Goal: Submit feedback/report problem: Submit feedback/report problem

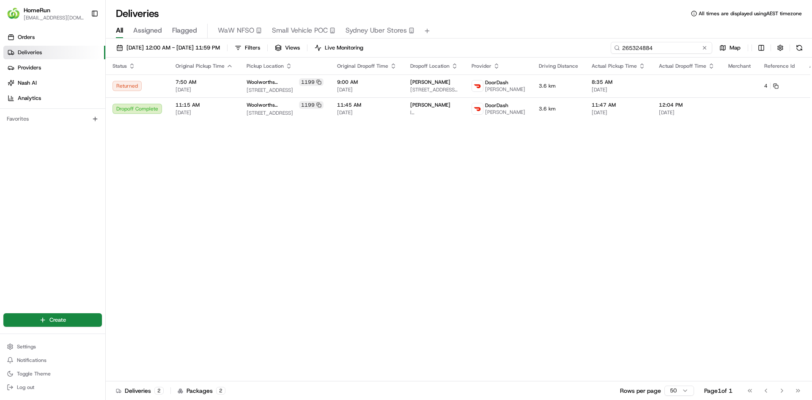
click at [653, 48] on input "265324884" at bounding box center [661, 48] width 101 height 12
paste input "77211"
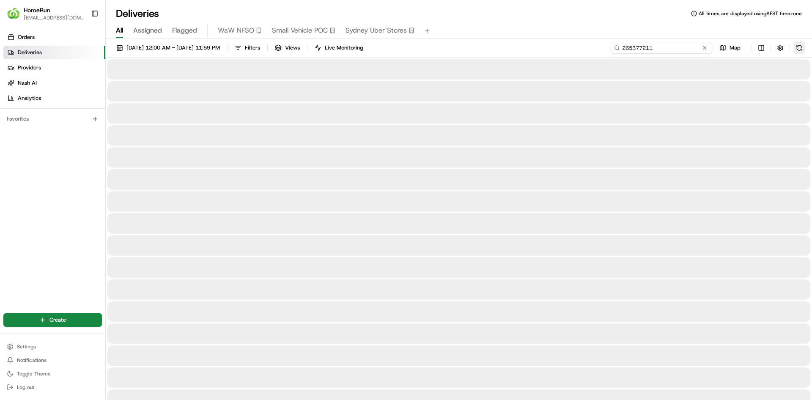
type input "265377211"
click at [800, 49] on button at bounding box center [799, 48] width 12 height 12
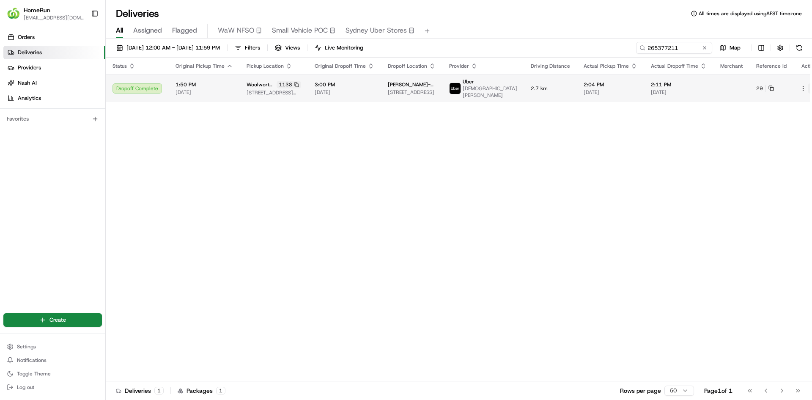
click at [808, 92] on button at bounding box center [813, 88] width 10 height 10
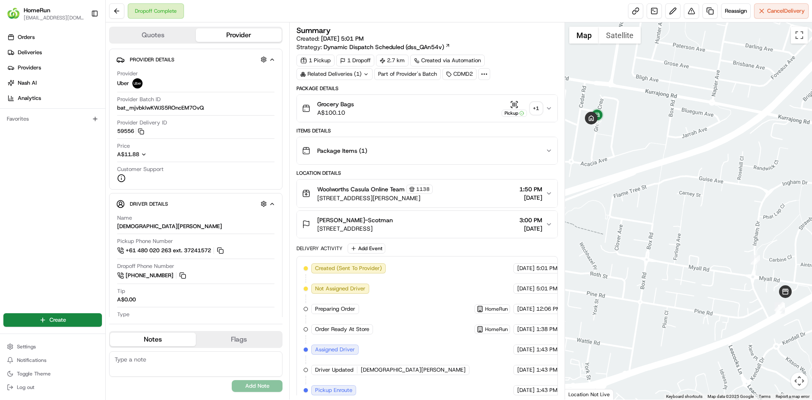
click at [534, 111] on div "+ 1" at bounding box center [536, 108] width 12 height 12
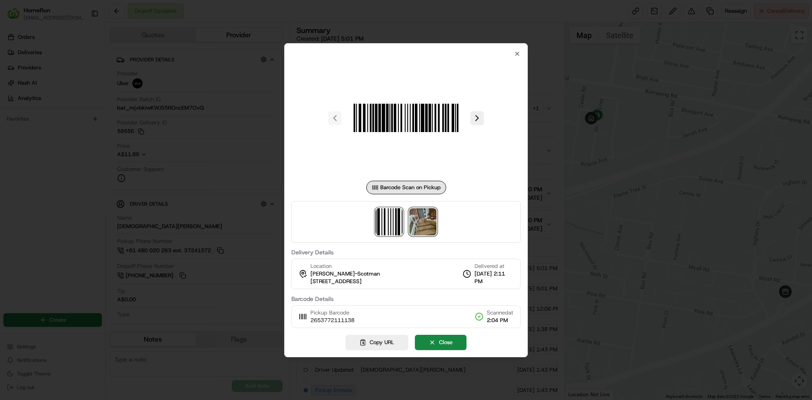
click at [434, 229] on img at bounding box center [422, 221] width 27 height 27
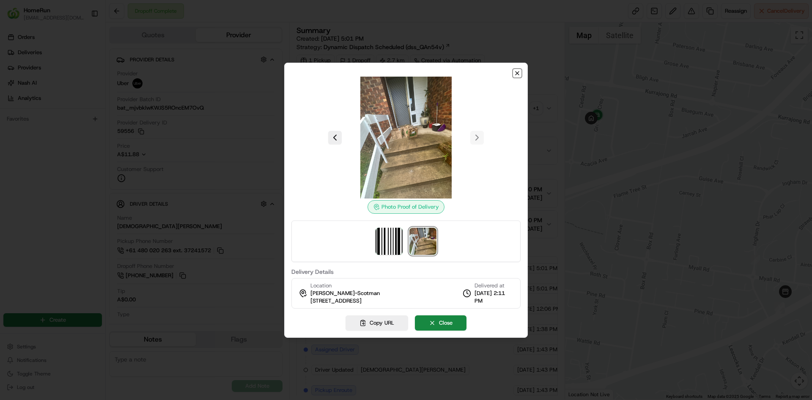
click at [517, 73] on icon "button" at bounding box center [516, 72] width 3 height 3
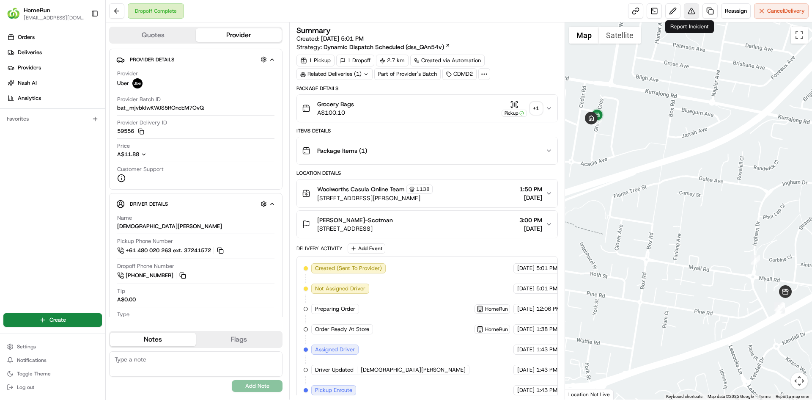
click at [688, 10] on button at bounding box center [691, 10] width 15 height 15
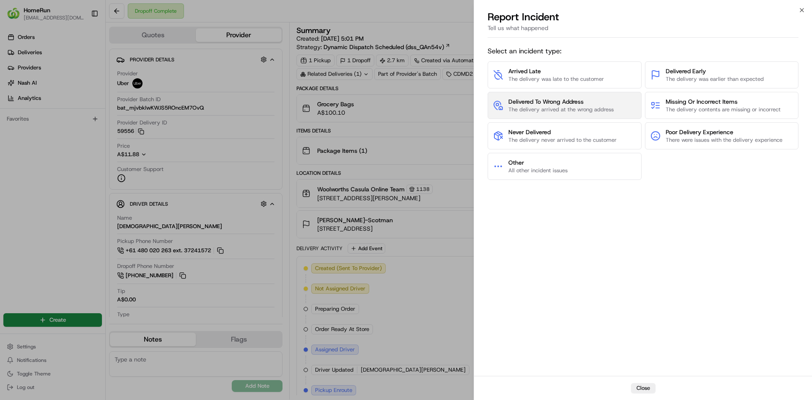
click at [539, 107] on span "The delivery arrived at the wrong address" at bounding box center [560, 110] width 105 height 8
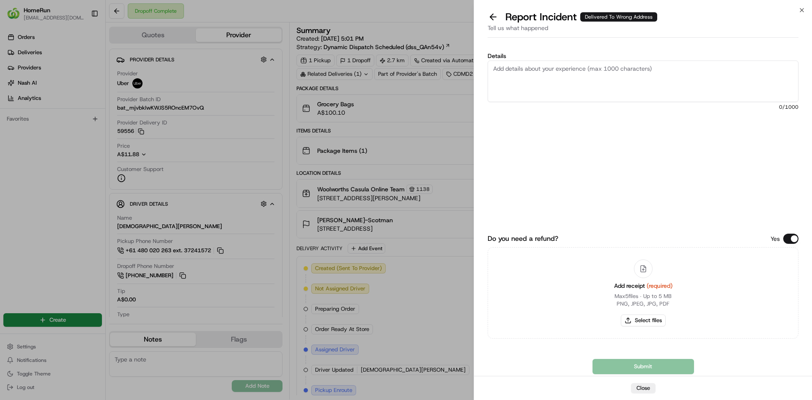
click at [533, 81] on textarea "Details" at bounding box center [642, 80] width 311 height 41
click at [755, 68] on textarea "Customer could see her order delivered to her neighbour and was left outside th…" at bounding box center [642, 80] width 311 height 41
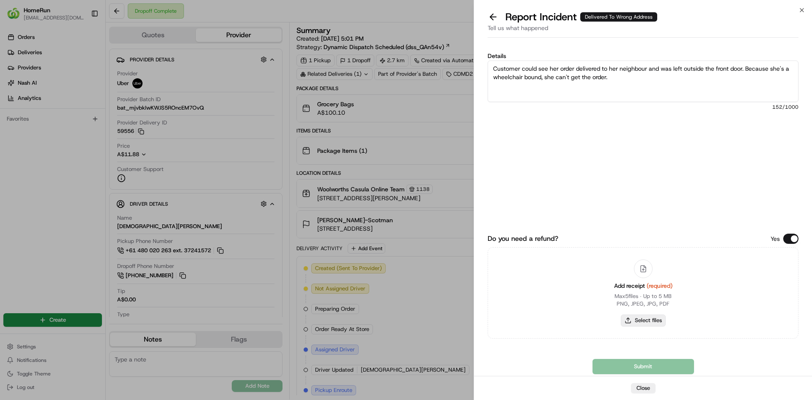
type textarea "Customer could see her order delivered to her neighbour and was left outside th…"
click at [646, 321] on button "Select files" at bounding box center [643, 320] width 45 height 12
type input "C:\fakepath\Screenshot [DATE] 144821.png"
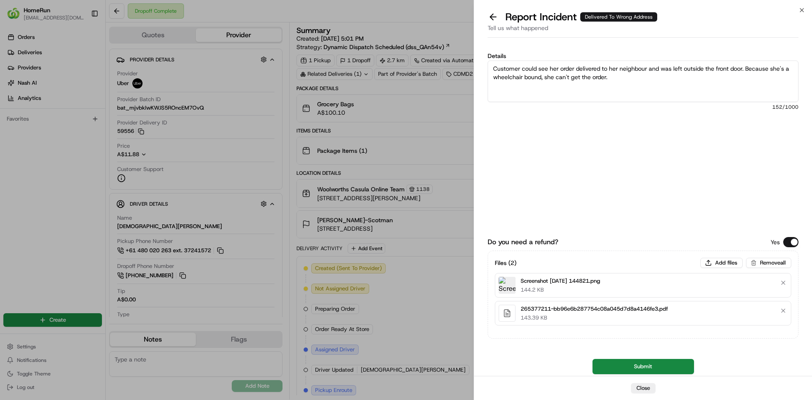
click at [616, 79] on textarea "Customer could see her order delivered to her neighbour and was left outside th…" at bounding box center [642, 80] width 311 height 41
type textarea "Customer could see her order delivered to her neighbour and was left outside th…"
click at [622, 365] on button "Submit" at bounding box center [642, 366] width 101 height 15
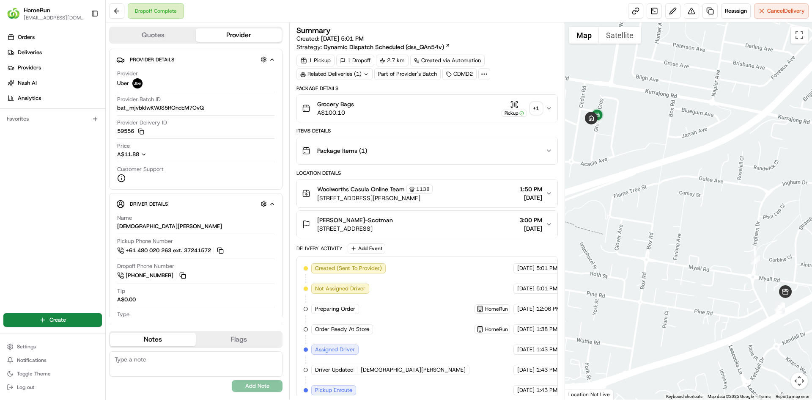
click at [537, 108] on div "+ 1" at bounding box center [536, 108] width 12 height 12
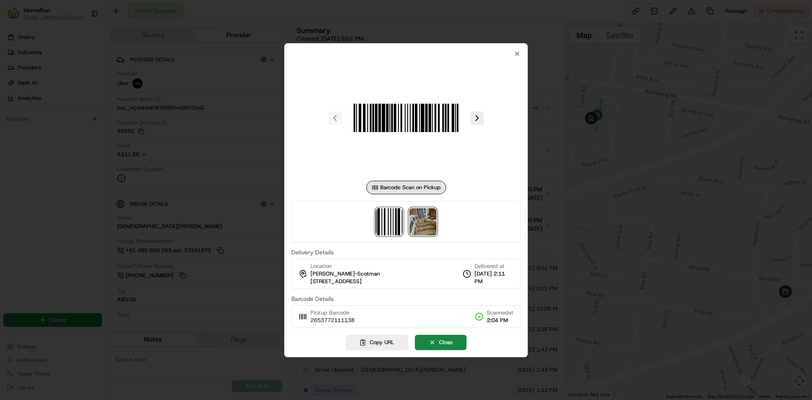
click at [430, 220] on img at bounding box center [422, 221] width 27 height 27
